Goal: Transaction & Acquisition: Subscribe to service/newsletter

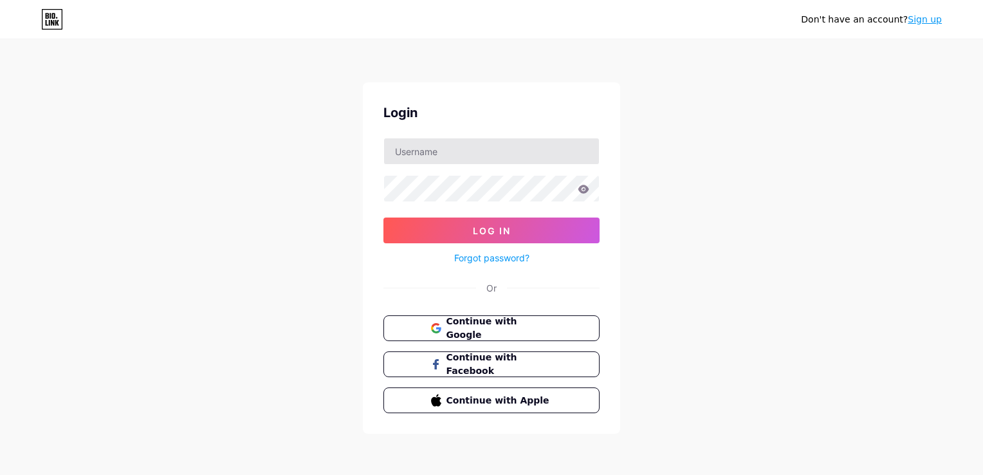
click at [471, 156] on input "text" at bounding box center [491, 151] width 215 height 26
type input "[EMAIL_ADDRESS][DOMAIN_NAME]"
click at [383, 217] on button "Log In" at bounding box center [491, 230] width 216 height 26
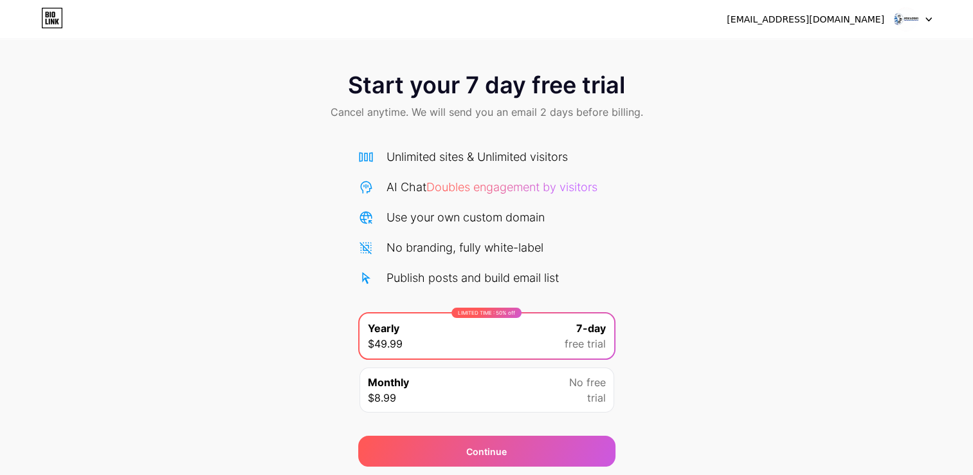
click at [925, 15] on div at bounding box center [913, 19] width 37 height 23
click at [729, 204] on div "Start your 7 day free trial Cancel anytime. We will send you an email 2 days be…" at bounding box center [486, 262] width 973 height 407
click at [495, 190] on span "Doubles engagement by visitors" at bounding box center [511, 187] width 171 height 14
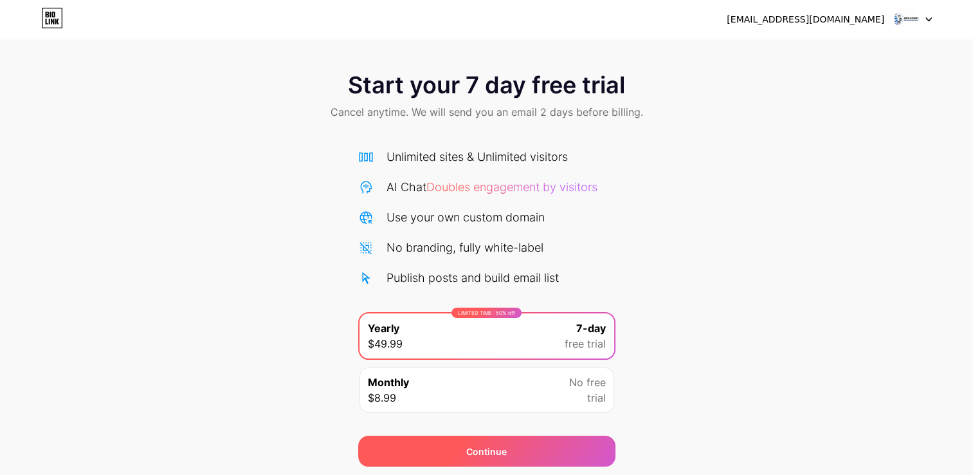
click at [507, 464] on div "Continue" at bounding box center [486, 450] width 257 height 31
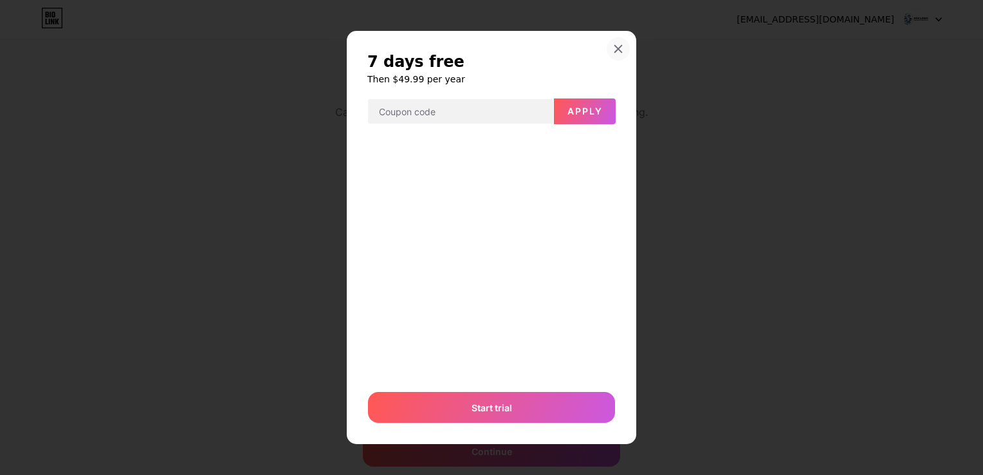
click at [613, 45] on icon at bounding box center [618, 49] width 10 height 10
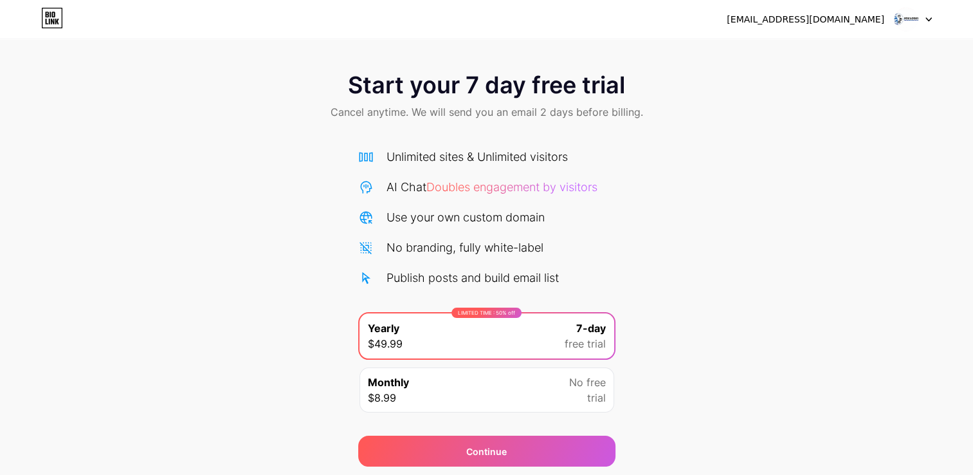
click at [55, 19] on icon at bounding box center [52, 18] width 22 height 21
